Goal: Task Accomplishment & Management: Complete application form

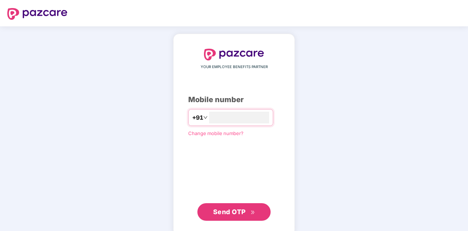
type input "**********"
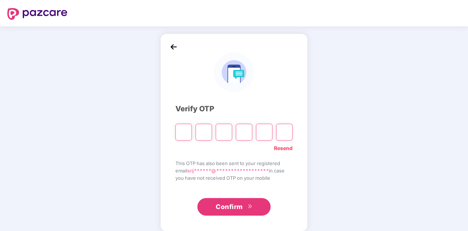
type input "*"
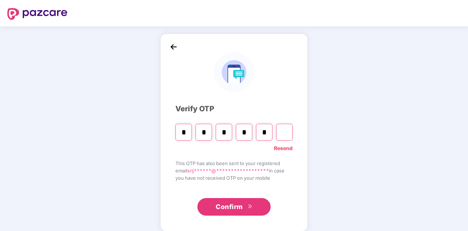
type input "*"
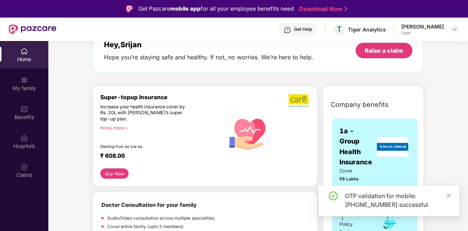
scroll to position [85, 0]
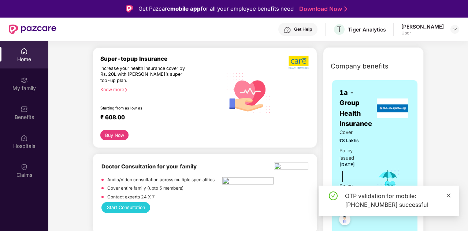
click at [447, 197] on icon "close" at bounding box center [448, 195] width 5 height 5
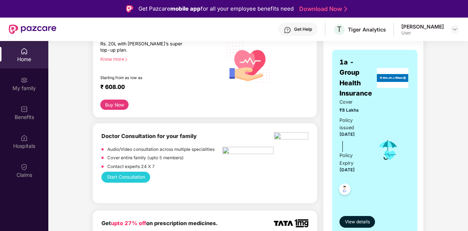
scroll to position [116, 0]
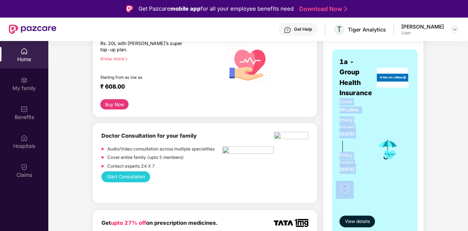
drag, startPoint x: 341, startPoint y: 104, endPoint x: 365, endPoint y: 178, distance: 78.6
click at [365, 178] on div "Cover ₹8 Lakhs Policy issued [DATE] Policy Expiry [DATE]" at bounding box center [352, 149] width 27 height 103
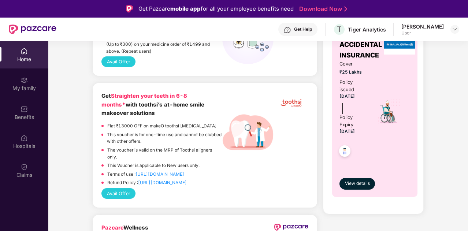
scroll to position [279, 0]
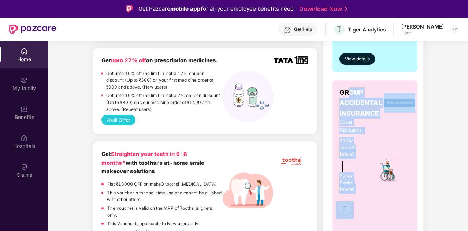
drag, startPoint x: 348, startPoint y: 89, endPoint x: 379, endPoint y: 209, distance: 124.4
click at [379, 209] on div "GROUP ACCIDENTAL INSURANCE Cover ₹25 Lakhs Policy issued [DATE] Policy Expiry […" at bounding box center [374, 168] width 71 height 160
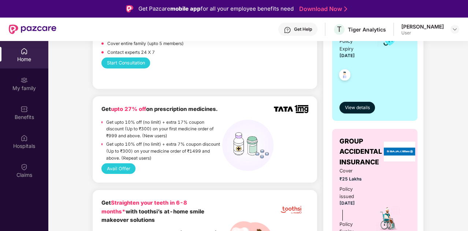
scroll to position [230, 0]
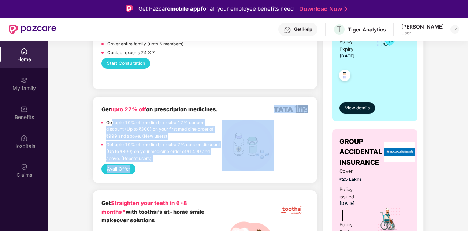
drag, startPoint x: 111, startPoint y: 116, endPoint x: 187, endPoint y: 171, distance: 93.8
click at [187, 171] on div "Get upto 27% off on prescription medicines. Get upto 10% off (no limit) + extra…" at bounding box center [204, 139] width 207 height 69
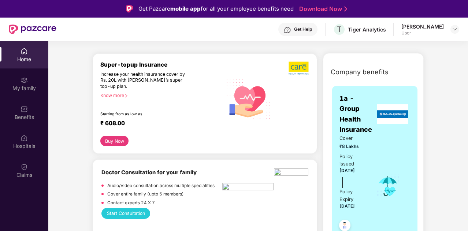
scroll to position [100, 0]
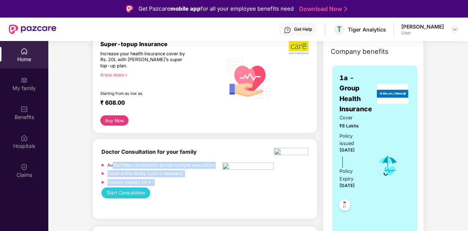
drag, startPoint x: 114, startPoint y: 161, endPoint x: 160, endPoint y: 186, distance: 53.1
click at [160, 186] on div "Audio/Video consultation across multiple specialities Cover entire family (upto…" at bounding box center [161, 175] width 121 height 26
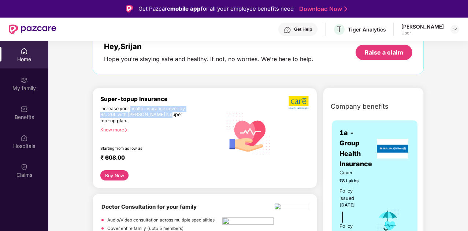
drag, startPoint x: 132, startPoint y: 104, endPoint x: 166, endPoint y: 117, distance: 36.2
click at [166, 117] on div "Super-topup Insurance Increase your health insurance cover by Rs. 20L with [PER…" at bounding box center [161, 133] width 122 height 75
click at [166, 117] on div "Increase your health insurance cover by Rs. 20L with [PERSON_NAME]’s super top-…" at bounding box center [145, 115] width 90 height 18
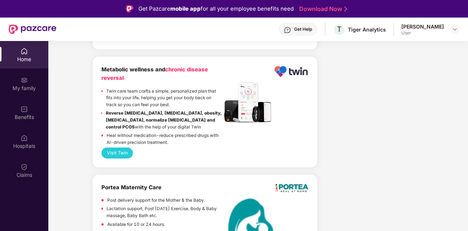
scroll to position [41, 0]
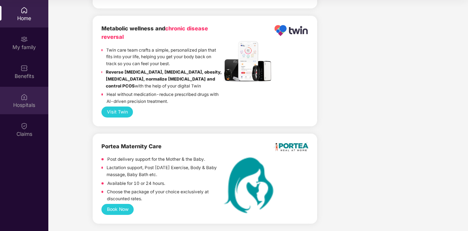
click at [34, 87] on div "Hospitals" at bounding box center [24, 100] width 48 height 27
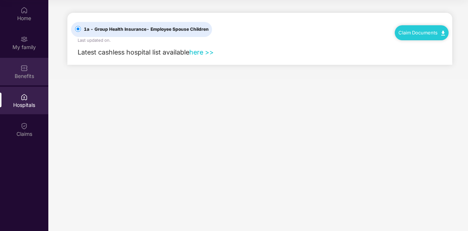
click at [29, 75] on div "Benefits" at bounding box center [24, 76] width 48 height 7
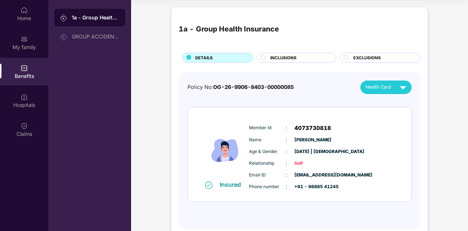
click at [285, 55] on span "INCLUSIONS" at bounding box center [283, 58] width 26 height 7
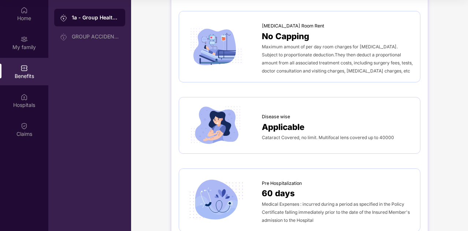
scroll to position [120, 0]
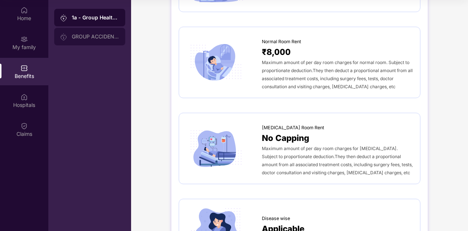
click at [105, 41] on div "GROUP ACCIDENTAL INSURANCE" at bounding box center [89, 37] width 71 height 18
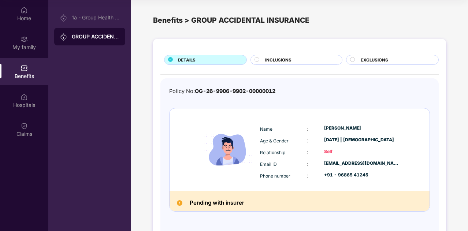
scroll to position [25, 0]
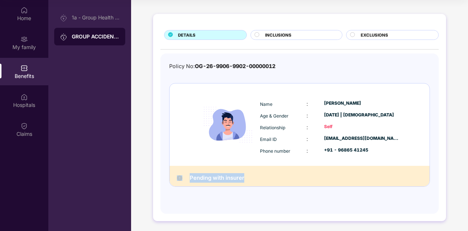
drag, startPoint x: 256, startPoint y: 179, endPoint x: 185, endPoint y: 177, distance: 71.8
click at [185, 177] on div "Pending with insurer" at bounding box center [300, 176] width 260 height 21
drag, startPoint x: 185, startPoint y: 177, endPoint x: 249, endPoint y: 179, distance: 64.9
click at [249, 179] on div "Pending with insurer" at bounding box center [300, 176] width 260 height 21
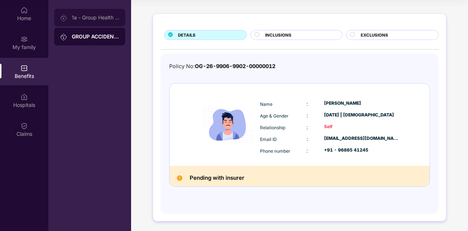
click at [111, 15] on div "1a - Group Health Insurance" at bounding box center [96, 18] width 48 height 6
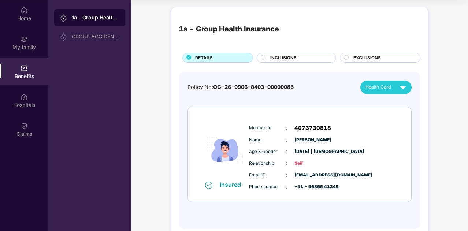
scroll to position [16, 0]
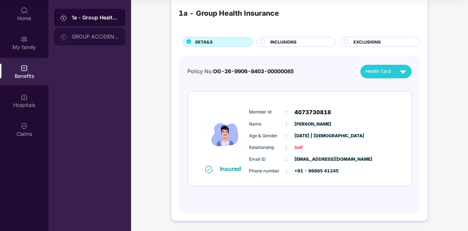
click at [91, 31] on div "GROUP ACCIDENTAL INSURANCE" at bounding box center [89, 37] width 71 height 18
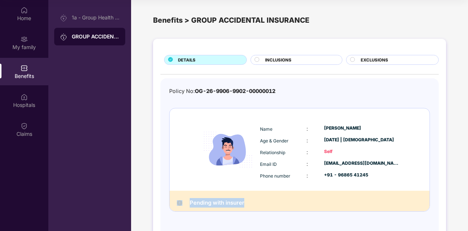
drag, startPoint x: 250, startPoint y: 203, endPoint x: 185, endPoint y: 198, distance: 65.3
click at [185, 198] on div "Pending with insurer" at bounding box center [300, 201] width 260 height 21
click at [282, 55] on div "INCLUSIONS" at bounding box center [296, 60] width 92 height 10
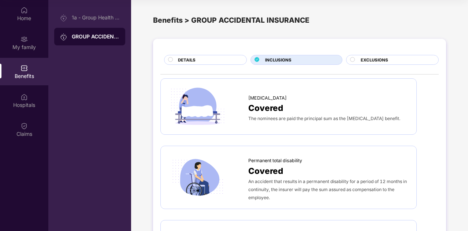
click at [402, 62] on div "EXCLUSIONS" at bounding box center [396, 61] width 78 height 8
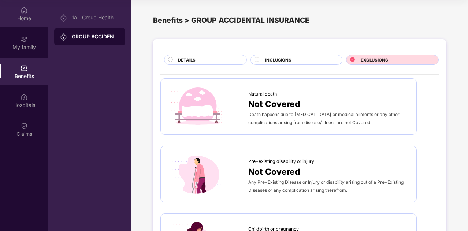
click at [32, 13] on div "Home" at bounding box center [24, 13] width 48 height 27
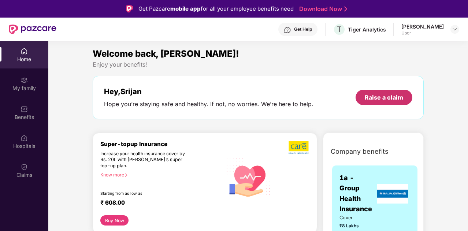
click at [393, 99] on div "Raise a claim" at bounding box center [384, 97] width 38 height 8
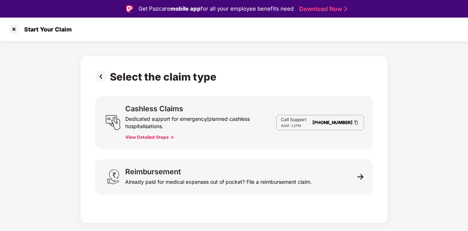
scroll to position [18, 0]
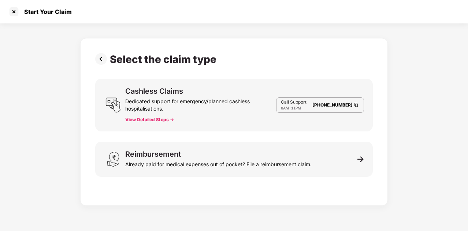
click at [151, 121] on button "View Detailed Steps ->" at bounding box center [149, 120] width 49 height 6
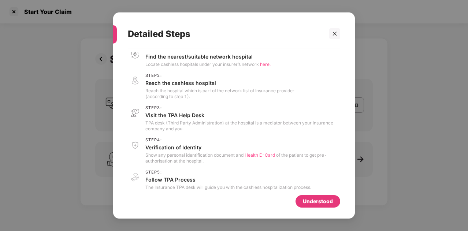
scroll to position [16, 0]
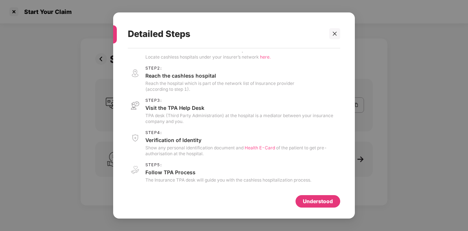
click at [329, 194] on div "Understood" at bounding box center [234, 200] width 212 height 16
click at [339, 201] on div "Understood" at bounding box center [318, 201] width 45 height 12
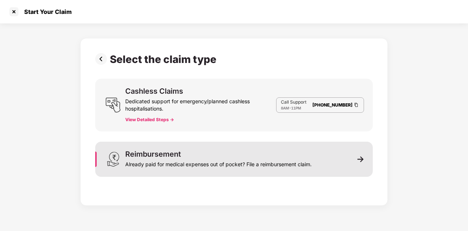
click at [348, 164] on div "Reimbursement Already paid for medical expenses out of pocket? File a reimburse…" at bounding box center [234, 159] width 278 height 35
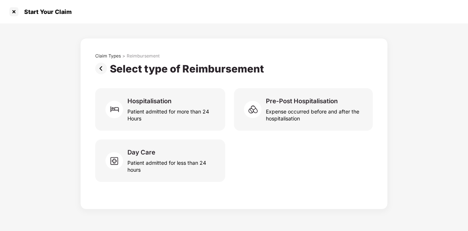
click at [97, 64] on img at bounding box center [102, 69] width 15 height 12
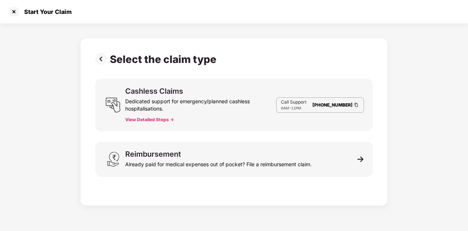
click at [97, 64] on img at bounding box center [102, 59] width 15 height 12
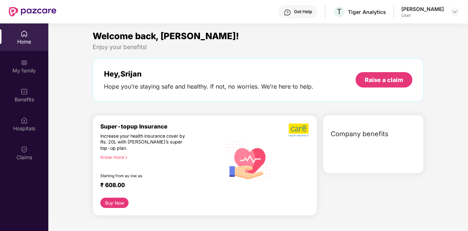
click at [97, 64] on div "Hey, [PERSON_NAME] you’re staying safe and healthy. If not, no worries. We’re h…" at bounding box center [258, 80] width 331 height 44
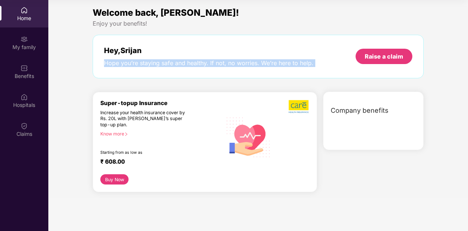
click at [97, 64] on div "Hey, [PERSON_NAME] you’re staying safe and healthy. If not, no worries. We’re h…" at bounding box center [258, 57] width 331 height 44
click at [67, 65] on div "Welcome back, [PERSON_NAME]! Enjoy your benefits! Hey, [PERSON_NAME] you’re sta…" at bounding box center [258, 102] width 426 height 192
